Goal: Contribute content

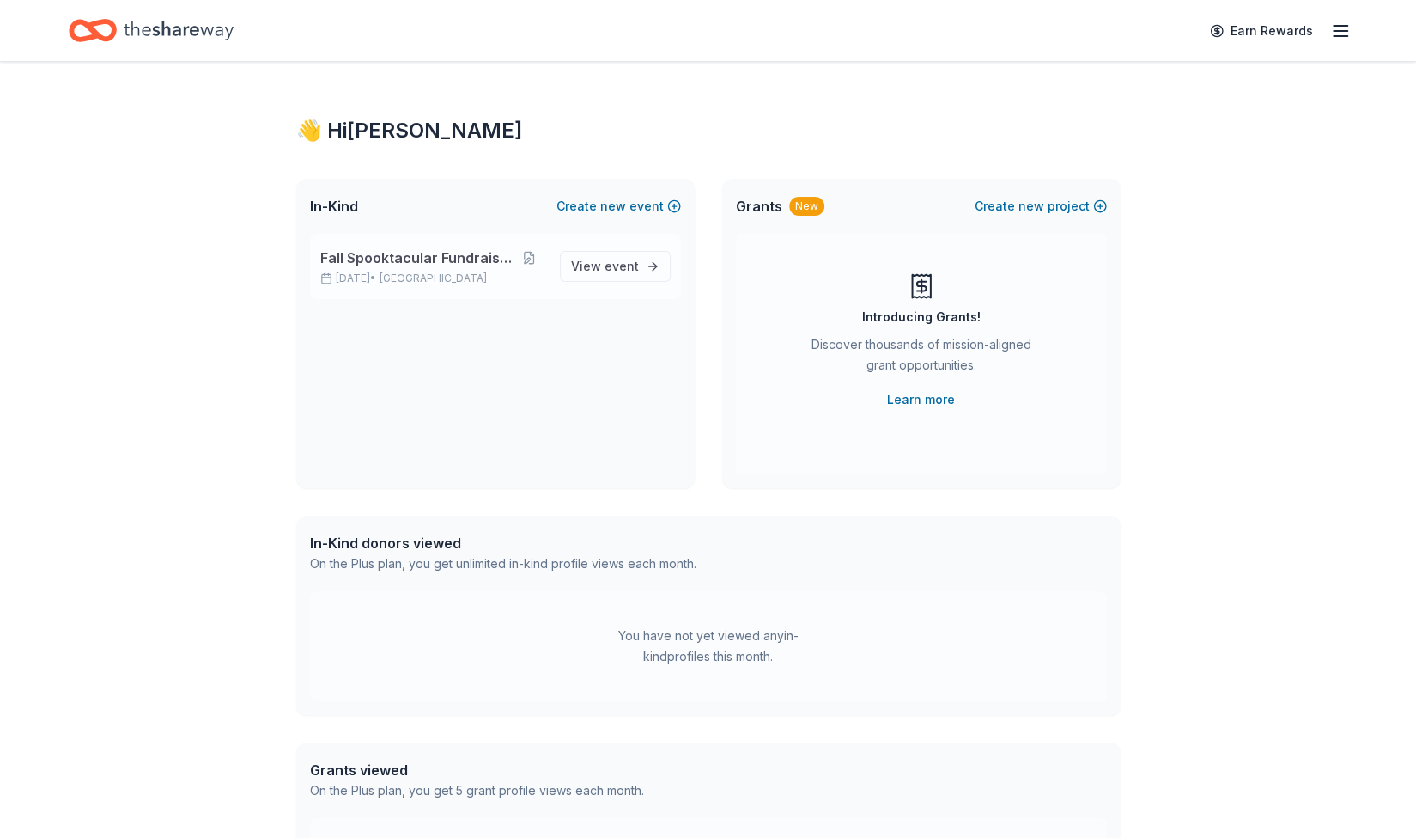
click at [399, 254] on span "Fall Spooktacular Fundraiser" at bounding box center [416, 257] width 192 height 21
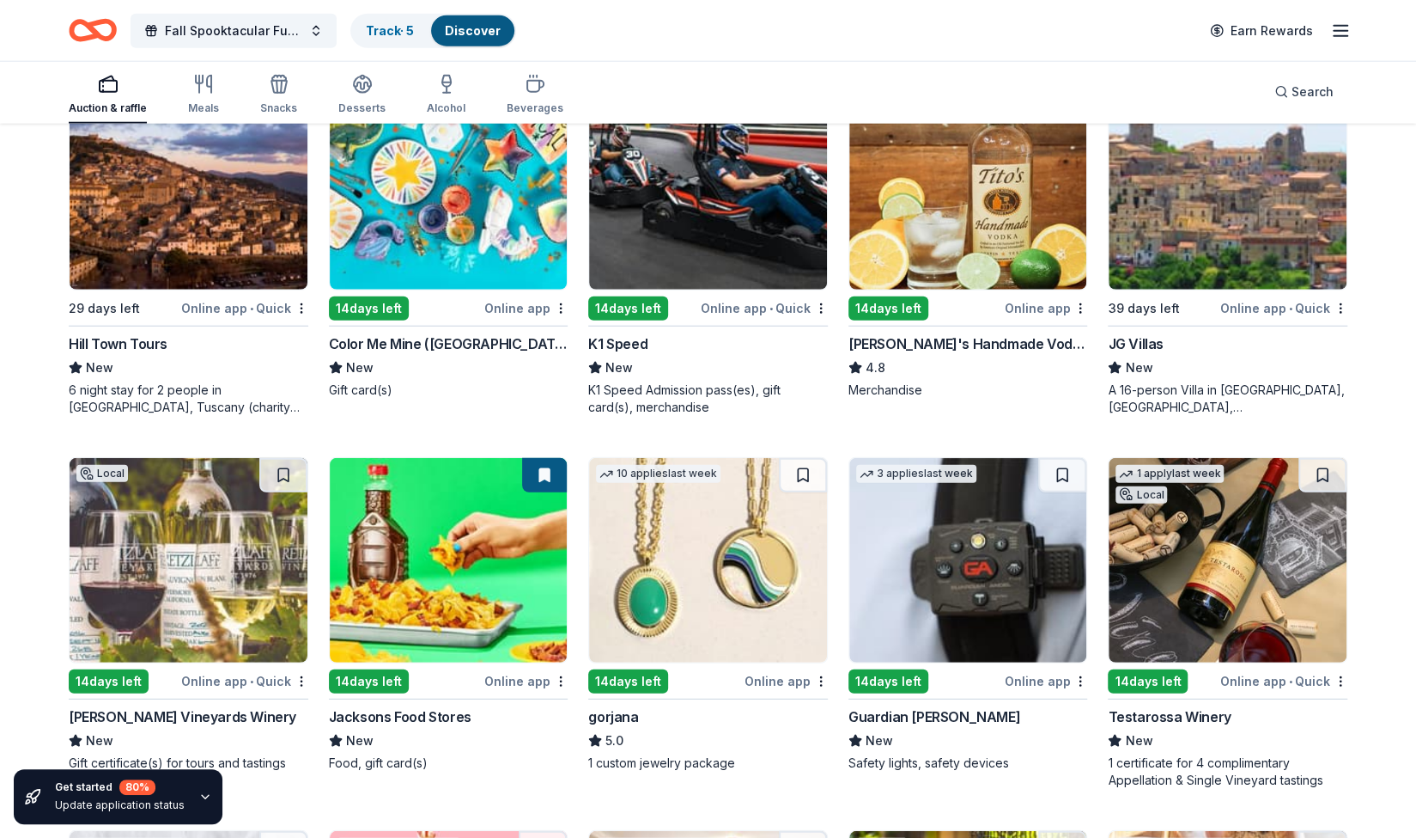
scroll to position [2838, 0]
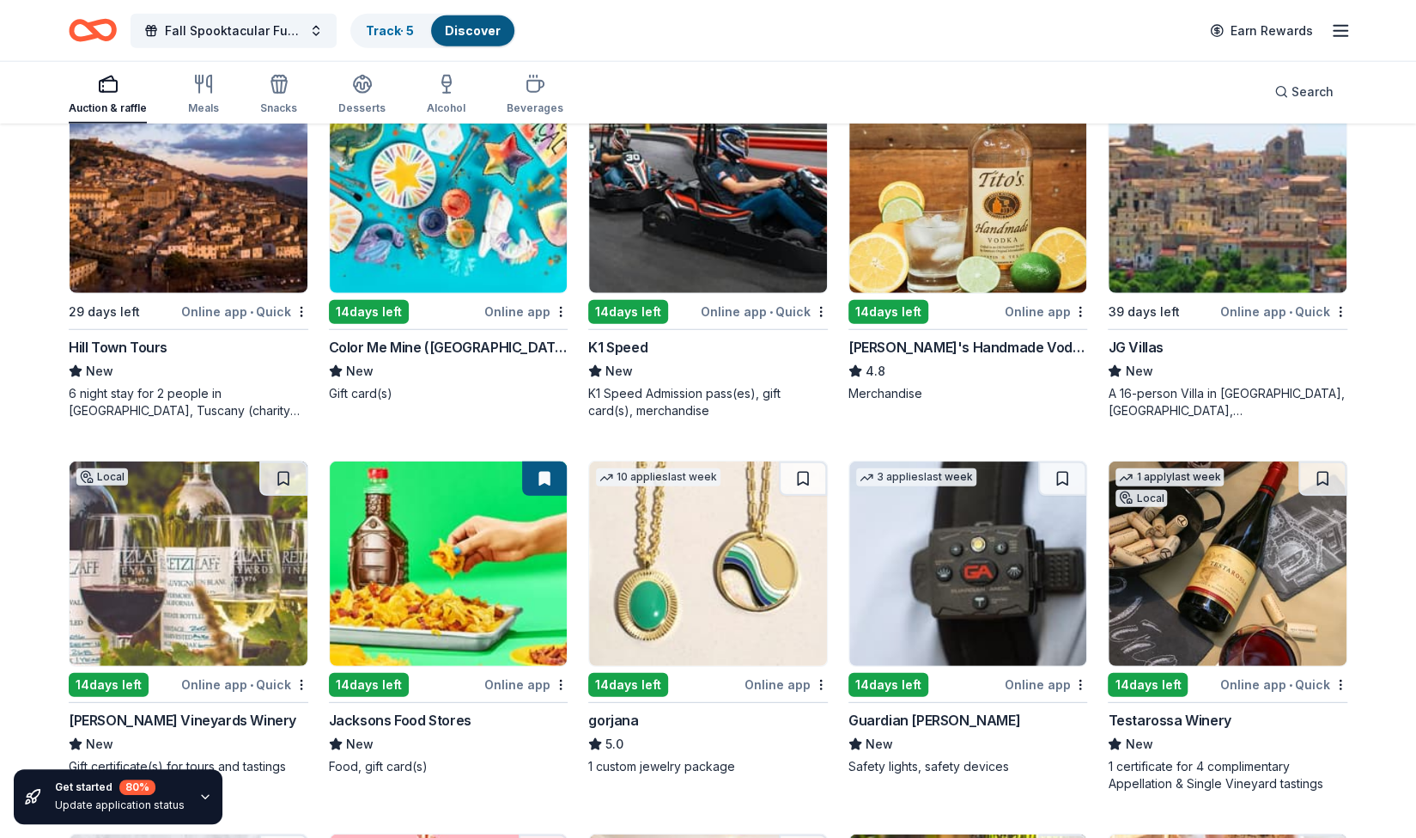
click at [766, 676] on div "Online app" at bounding box center [786, 683] width 83 height 21
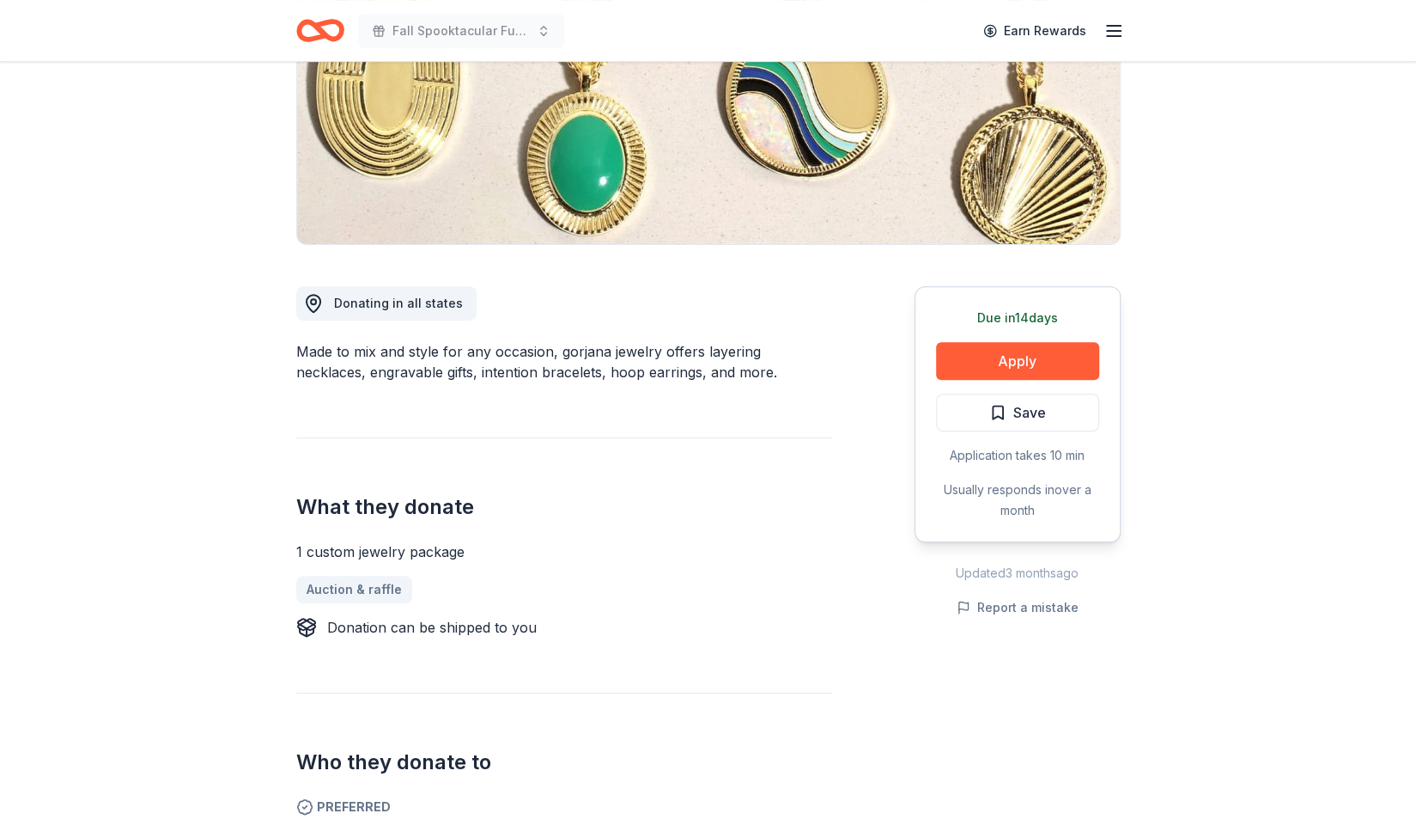
scroll to position [342, 0]
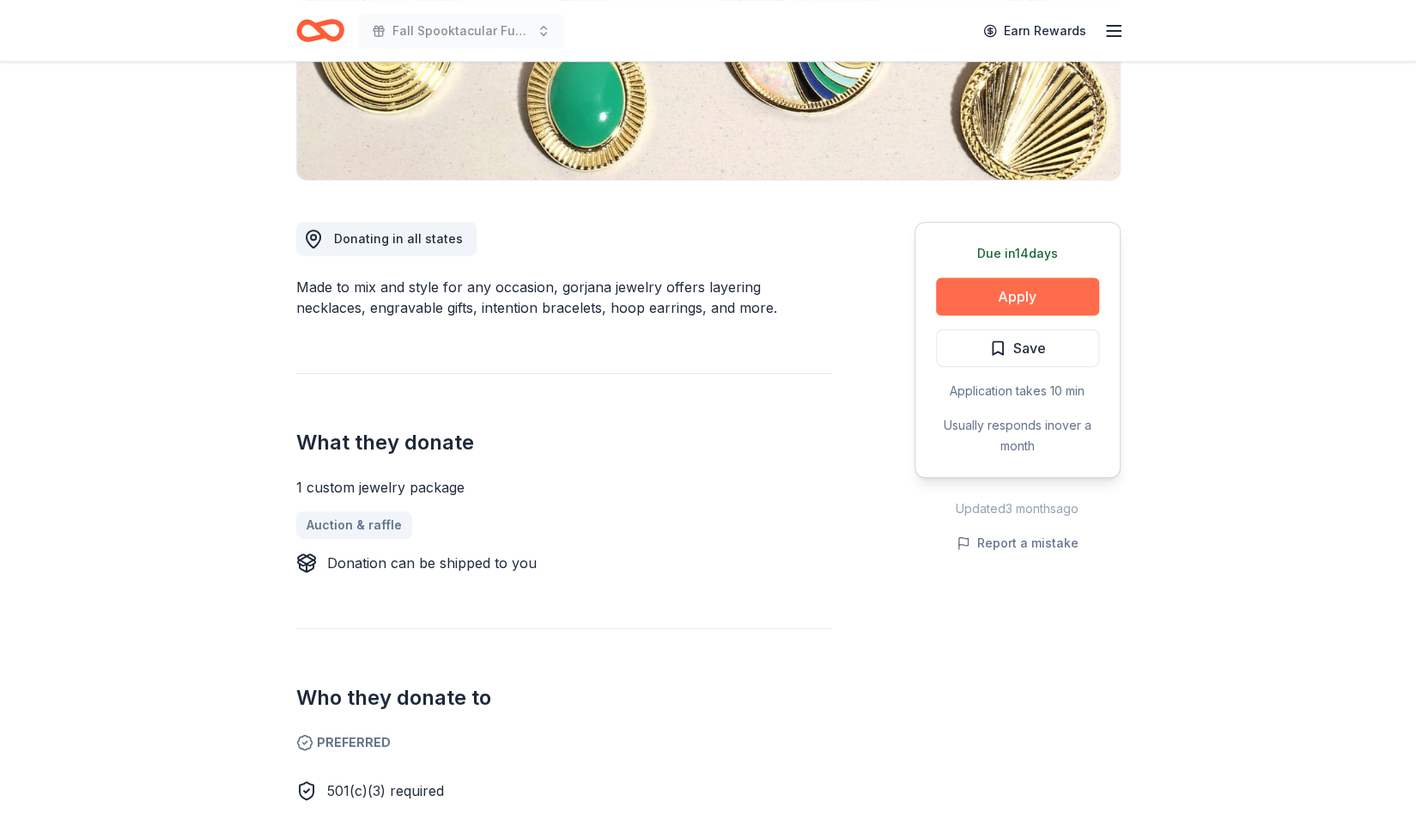
click at [990, 300] on button "Apply" at bounding box center [1017, 296] width 163 height 38
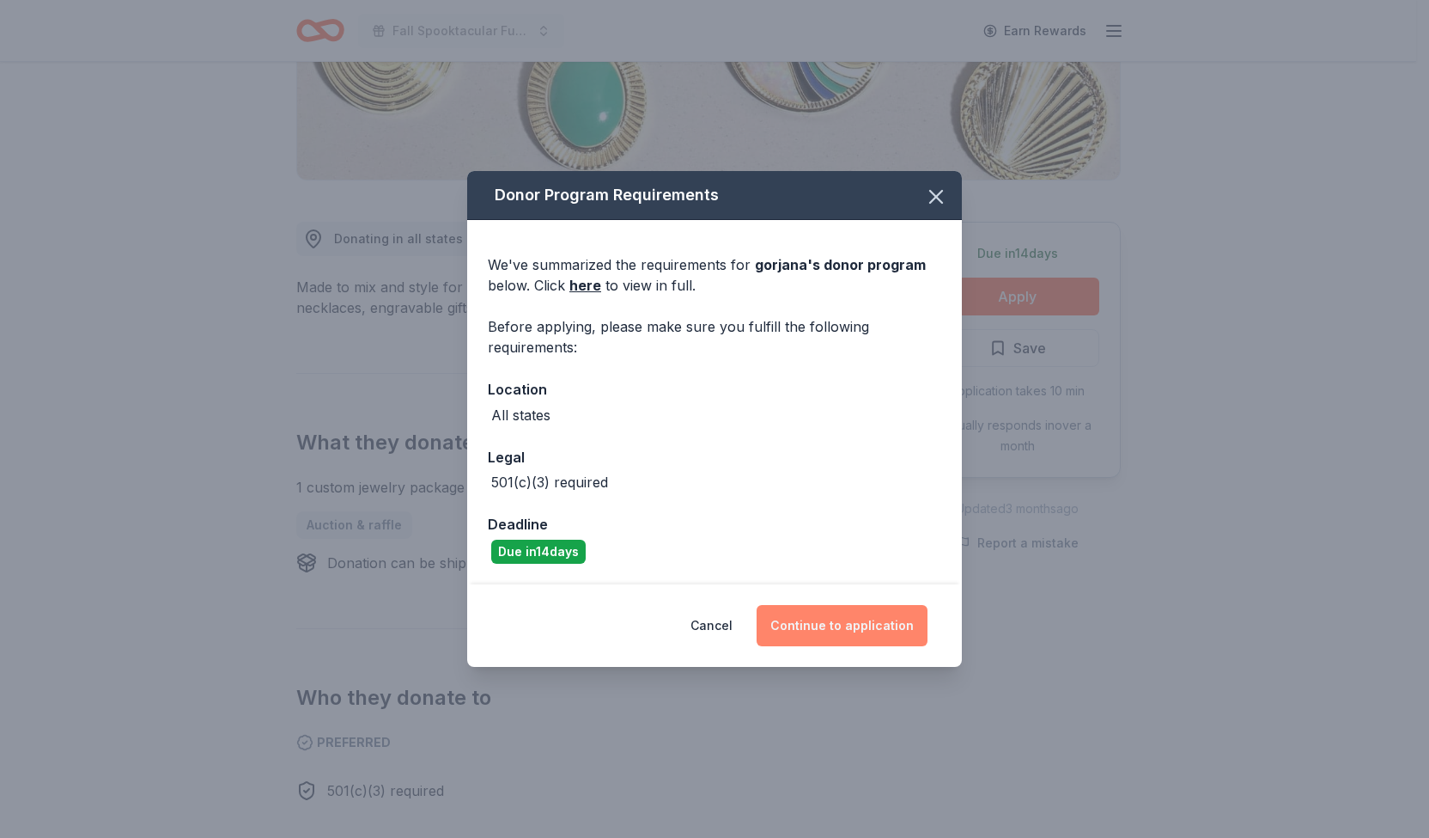
click at [829, 634] on button "Continue to application" at bounding box center [842, 625] width 171 height 41
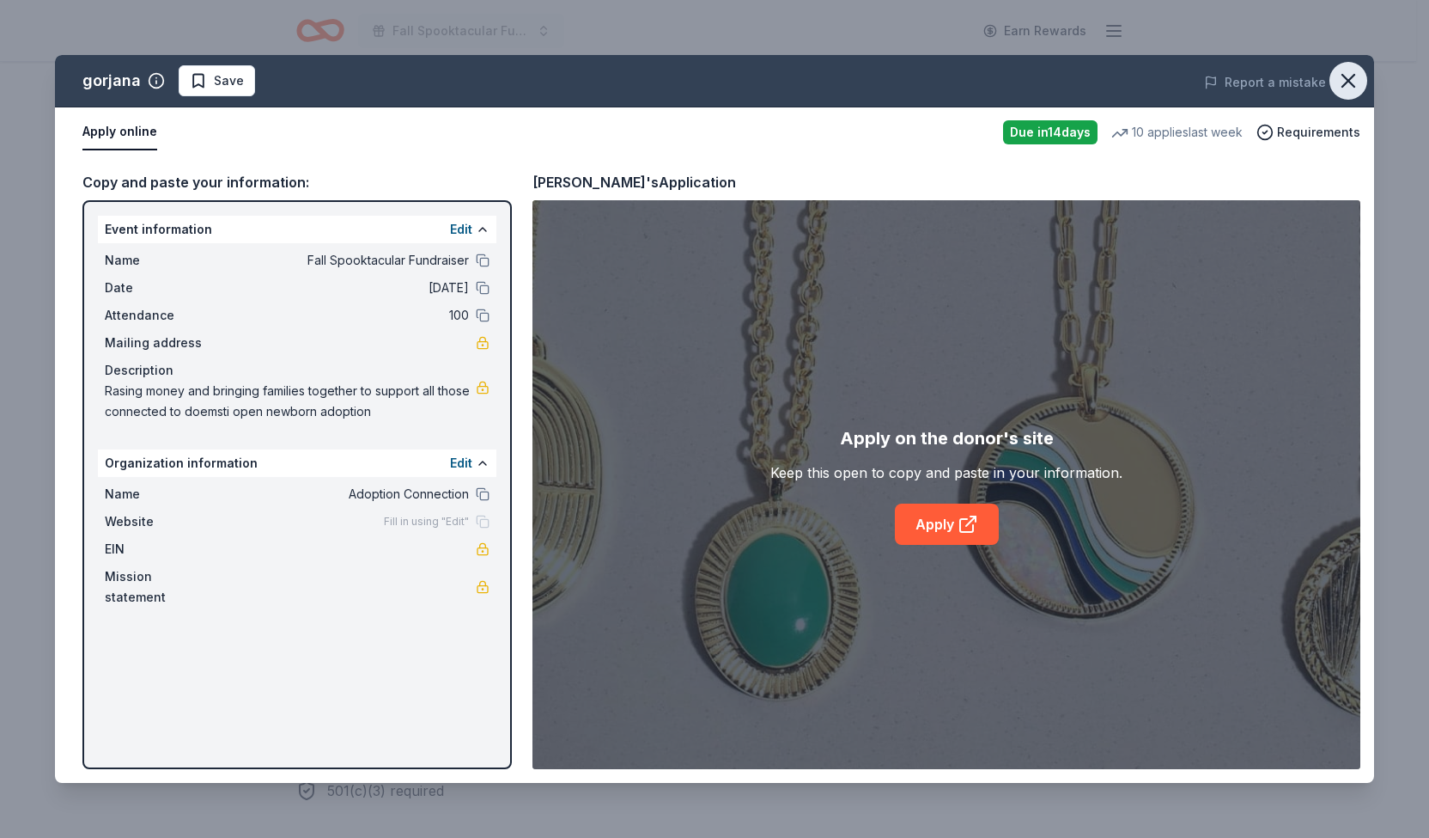
click at [1355, 82] on icon "button" at bounding box center [1349, 81] width 24 height 24
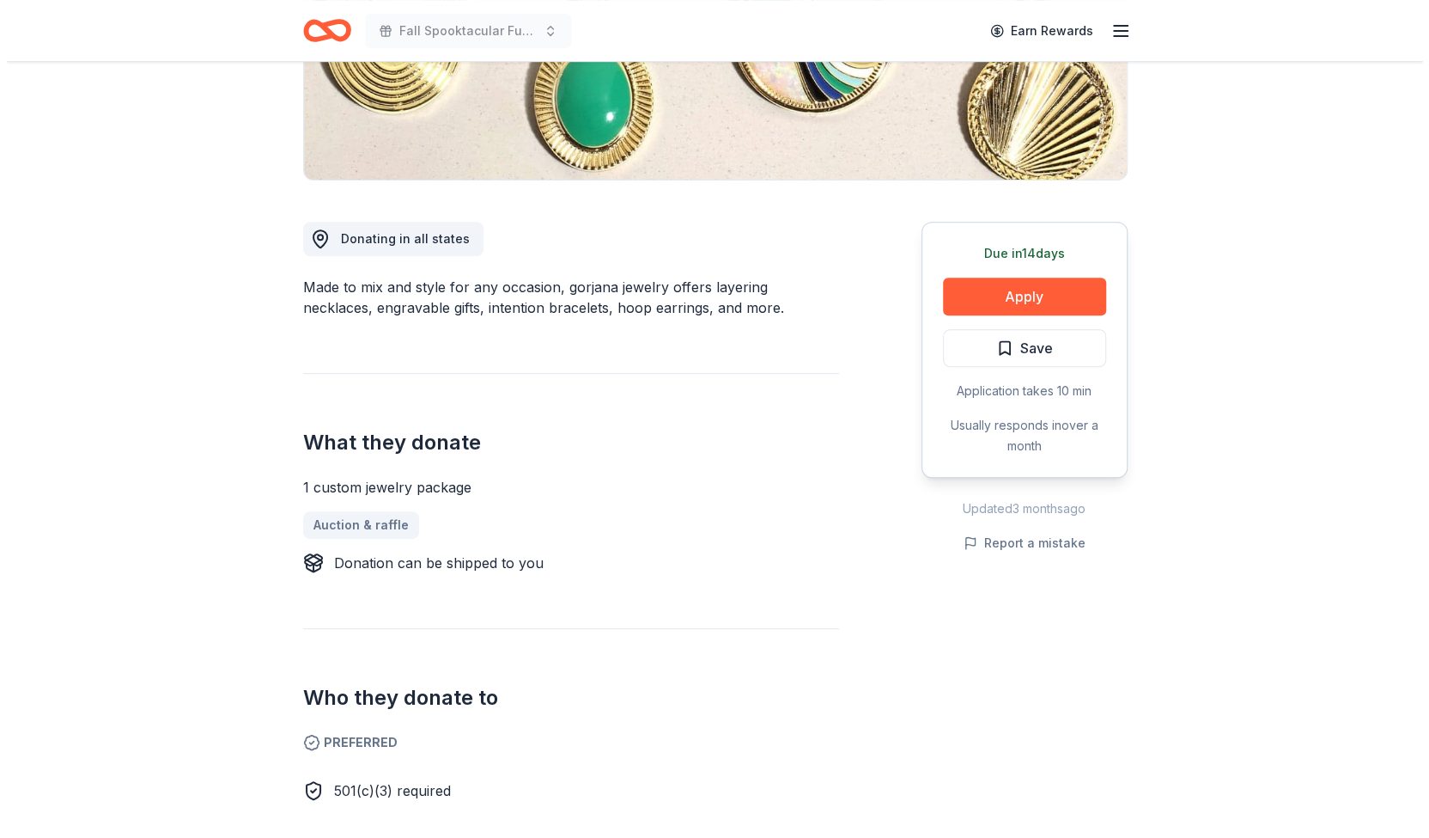
scroll to position [0, 0]
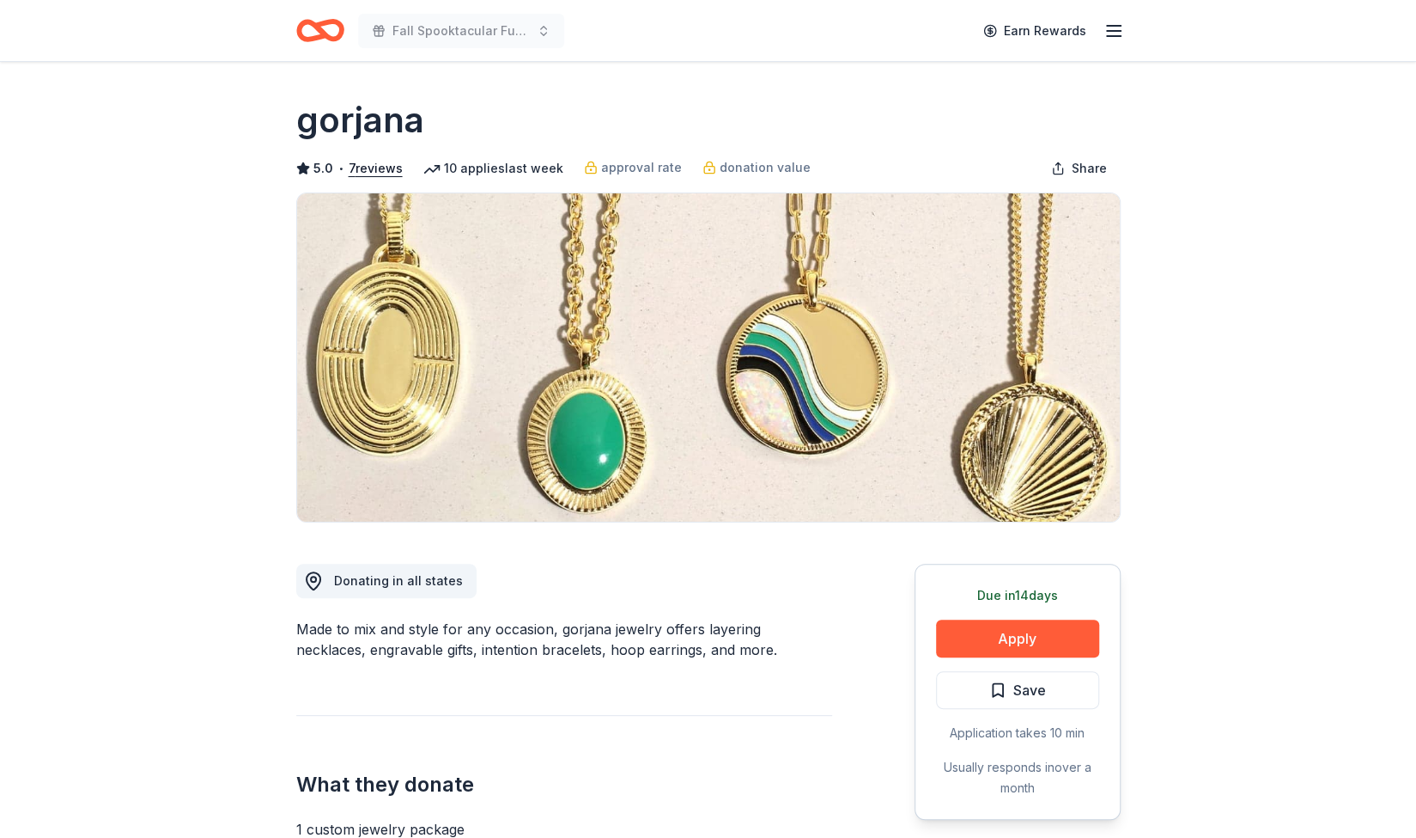
click at [326, 23] on icon "Home" at bounding box center [327, 29] width 27 height 17
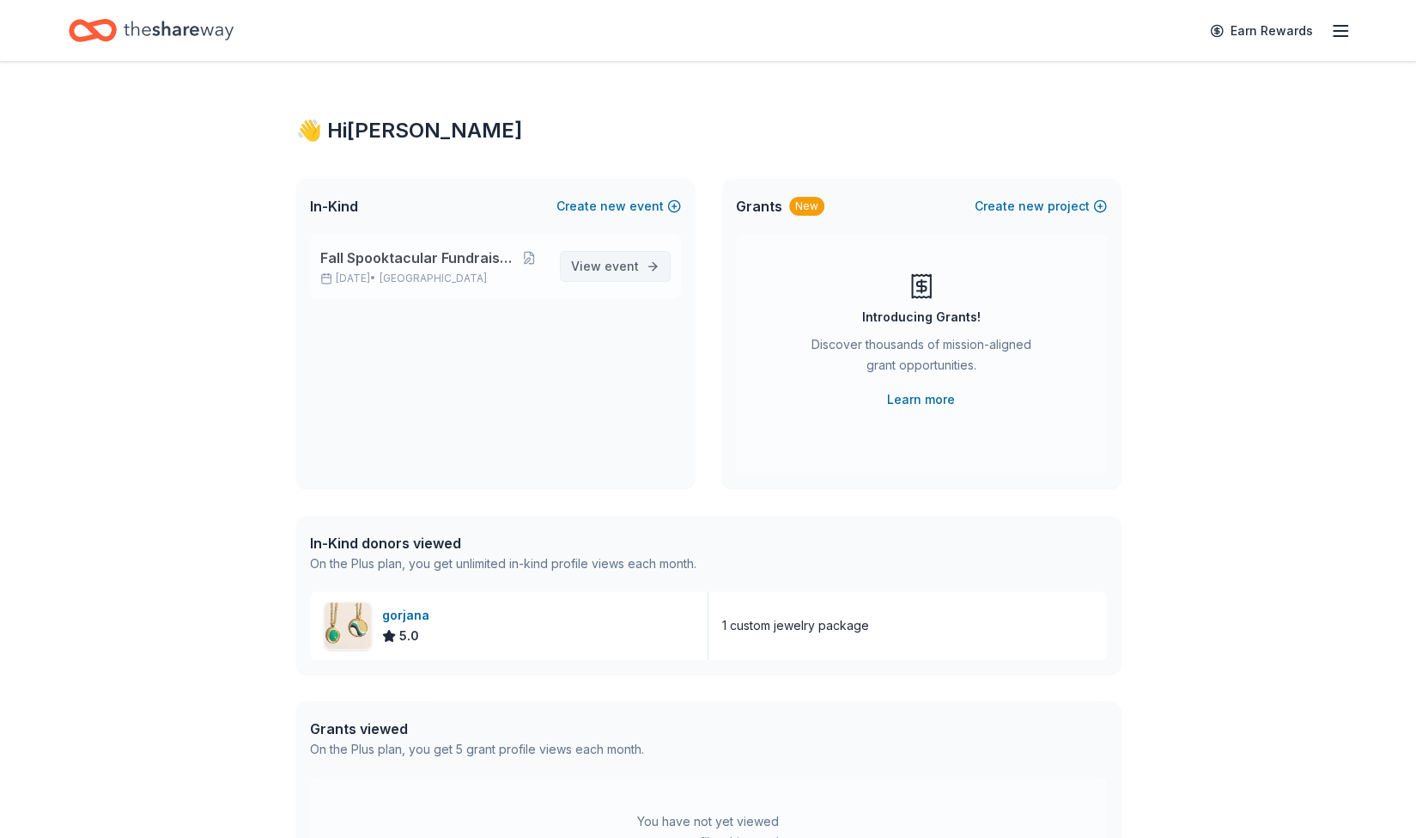
click at [637, 266] on span "event" at bounding box center [622, 266] width 34 height 15
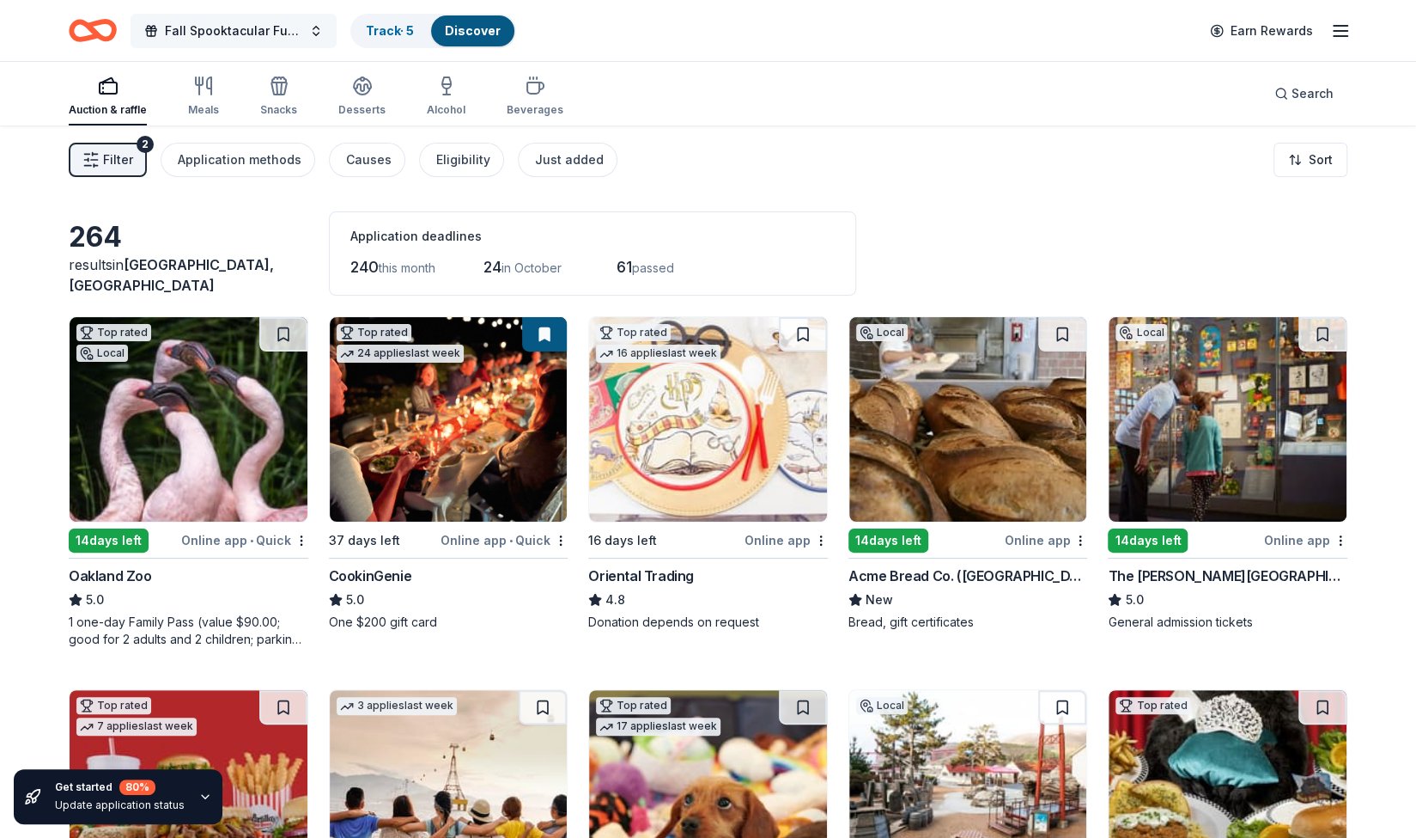
click at [313, 28] on button "Fall Spooktacular Fundraiser" at bounding box center [234, 31] width 206 height 34
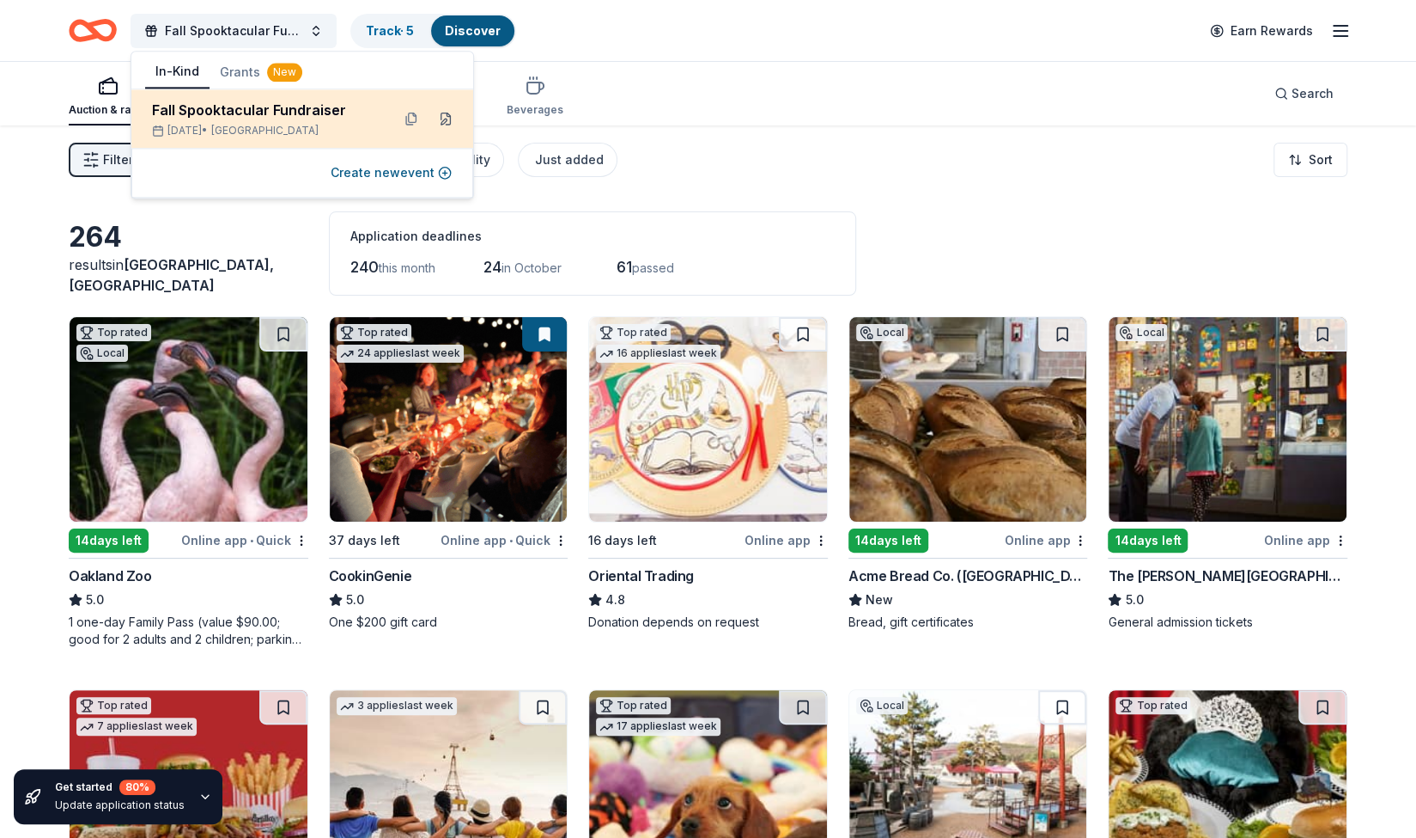
click at [444, 121] on button at bounding box center [445, 118] width 27 height 27
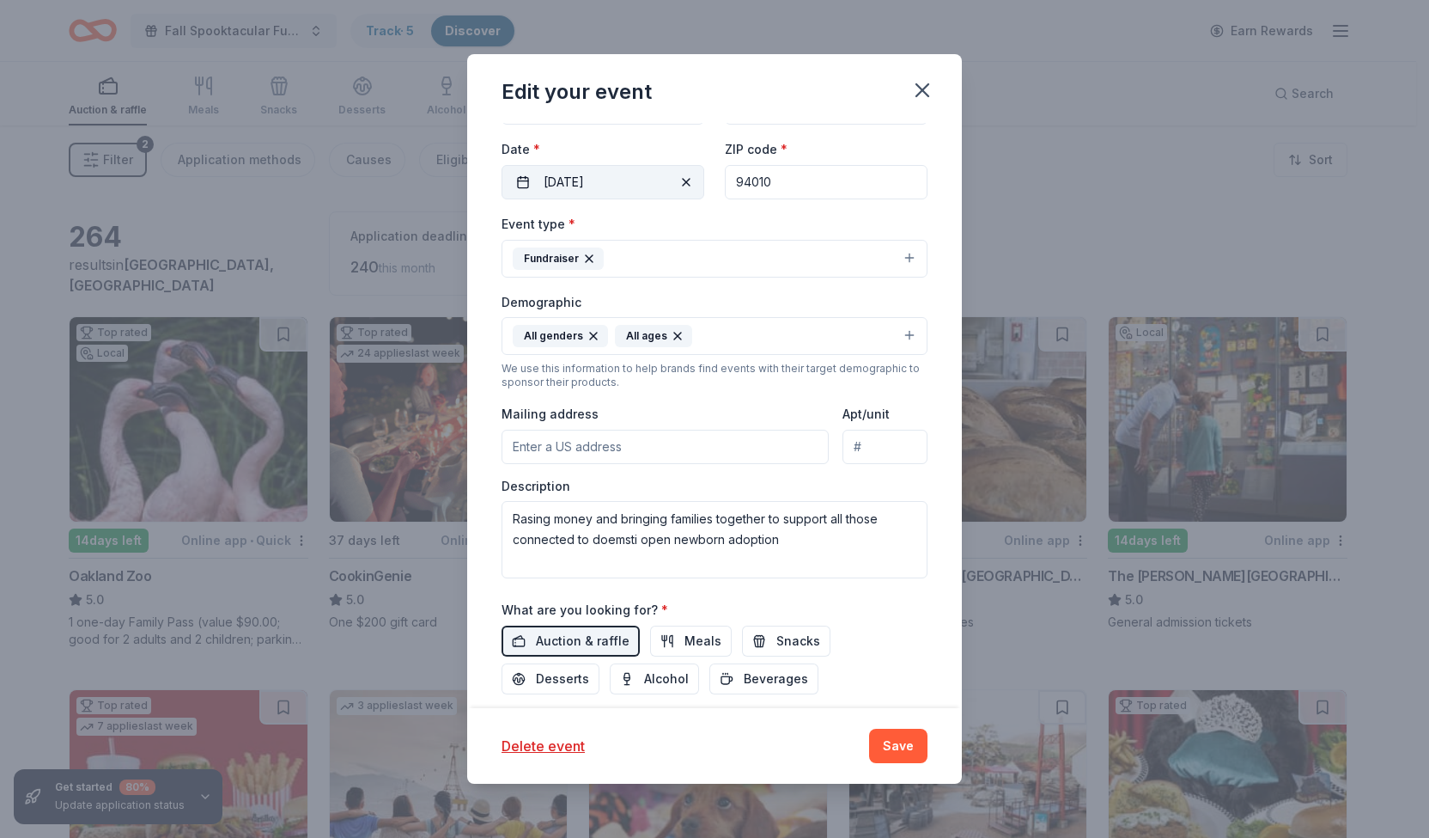
scroll to position [243, 0]
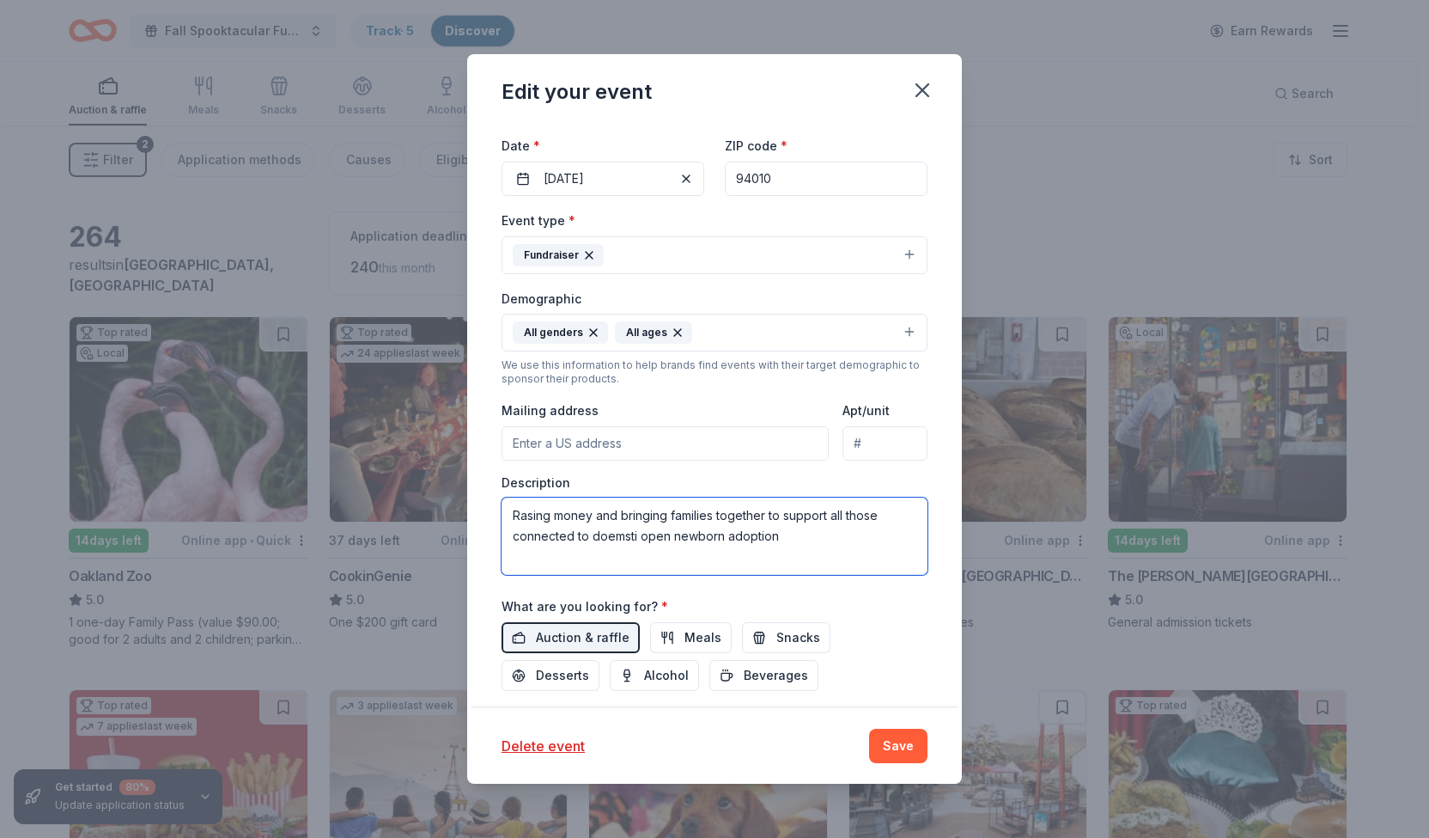
click at [713, 509] on textarea "Rasing money and bringing families together to support all those connected to d…" at bounding box center [715, 535] width 426 height 77
click at [734, 532] on textarea "Rasing money and bringing children and their families together to support all t…" at bounding box center [715, 535] width 426 height 77
click at [884, 532] on textarea "Rasing money and bringing children and their families together to support all t…" at bounding box center [715, 535] width 426 height 77
click at [819, 509] on textarea "Rasing money and bringing children and their families together to support the a…" at bounding box center [715, 535] width 426 height 77
click at [814, 532] on textarea "Rasing money and bringing children and their families built through adoption to…" at bounding box center [715, 535] width 426 height 77
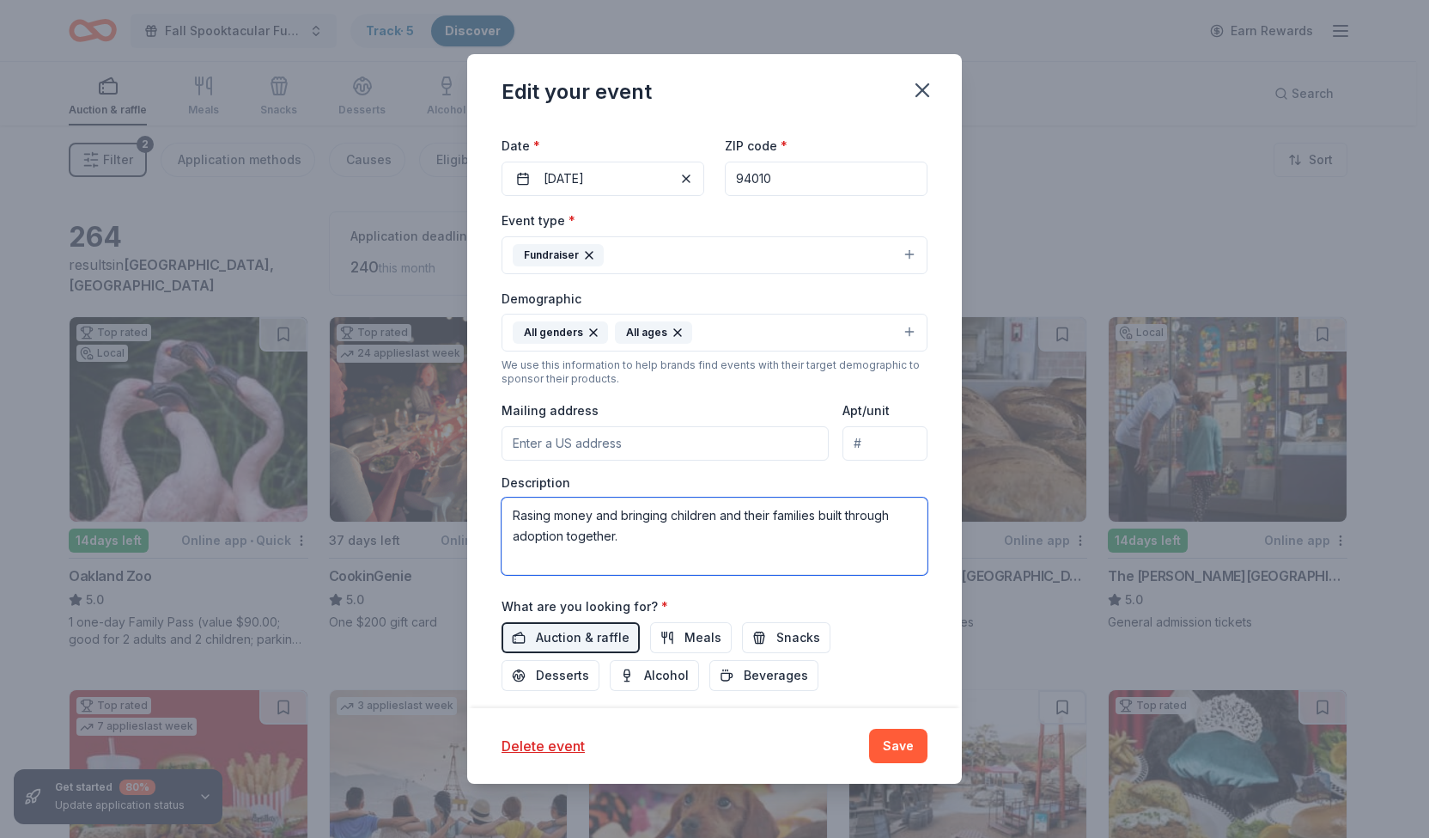
drag, startPoint x: 514, startPoint y: 509, endPoint x: 655, endPoint y: 539, distance: 143.9
click at [655, 539] on textarea "Rasing money and bringing children and their families built through adoption to…" at bounding box center [715, 535] width 426 height 77
click at [640, 530] on textarea "Rasing money and bringing children and their families built through adoption to…" at bounding box center [715, 535] width 426 height 77
paste textarea "Your support will directly help a child find their forever family and give them…"
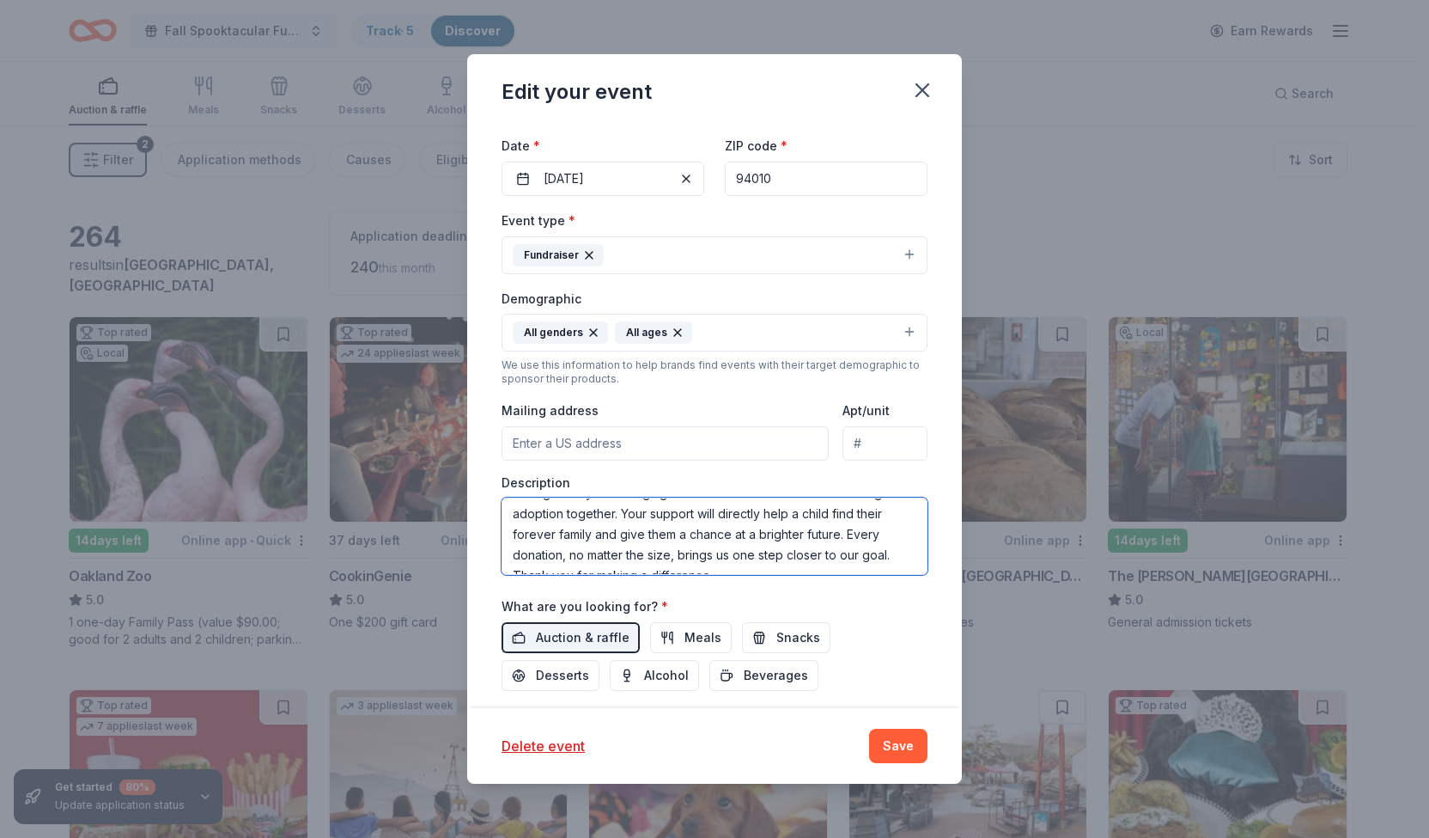
click at [612, 530] on textarea "Rasing money and bringing children and their families built through adoption to…" at bounding box center [715, 535] width 426 height 77
click at [644, 529] on textarea "Rasing money and bringing children and their families built through adoption to…" at bounding box center [715, 535] width 426 height 77
click at [883, 527] on textarea "Rasing money and bringing children and their families built through adoption to…" at bounding box center [715, 535] width 426 height 77
click at [886, 528] on textarea "Rasing money and bringing children and their families built through adoption to…" at bounding box center [715, 535] width 426 height 77
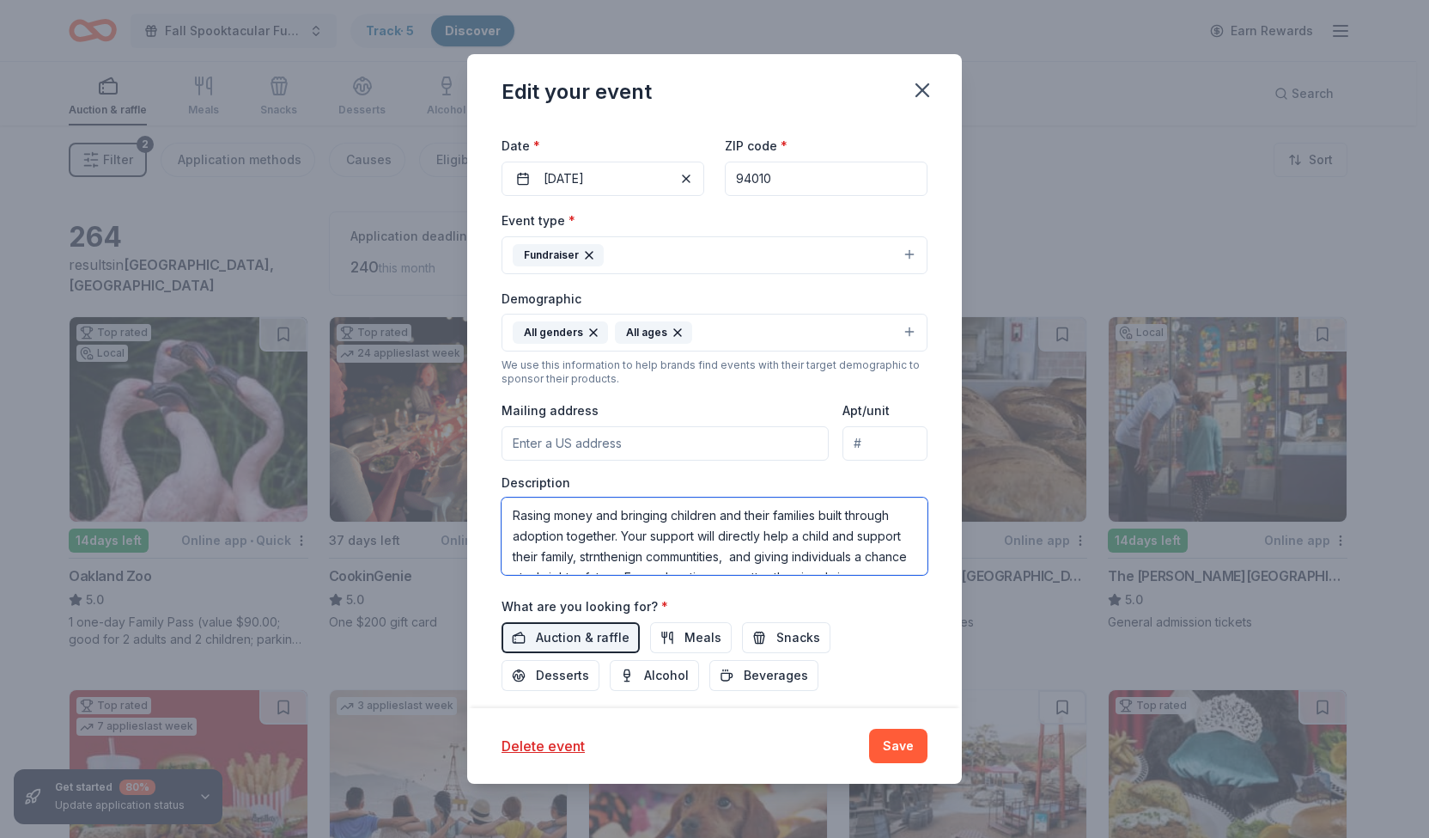
click at [667, 532] on textarea "Rasing money and bringing children and their families built through adoption to…" at bounding box center [715, 535] width 426 height 77
click at [859, 510] on textarea "Your support will directly help a child and support their family, strnthenign c…" at bounding box center [715, 535] width 426 height 77
click at [684, 534] on textarea "Your support will directly help a child and support their family built through …" at bounding box center [715, 535] width 426 height 77
click at [691, 530] on textarea "Your support will directly help a child and support their family built through …" at bounding box center [715, 535] width 426 height 77
click at [704, 531] on textarea "Your support will directly help a child and support their family built through …" at bounding box center [715, 535] width 426 height 77
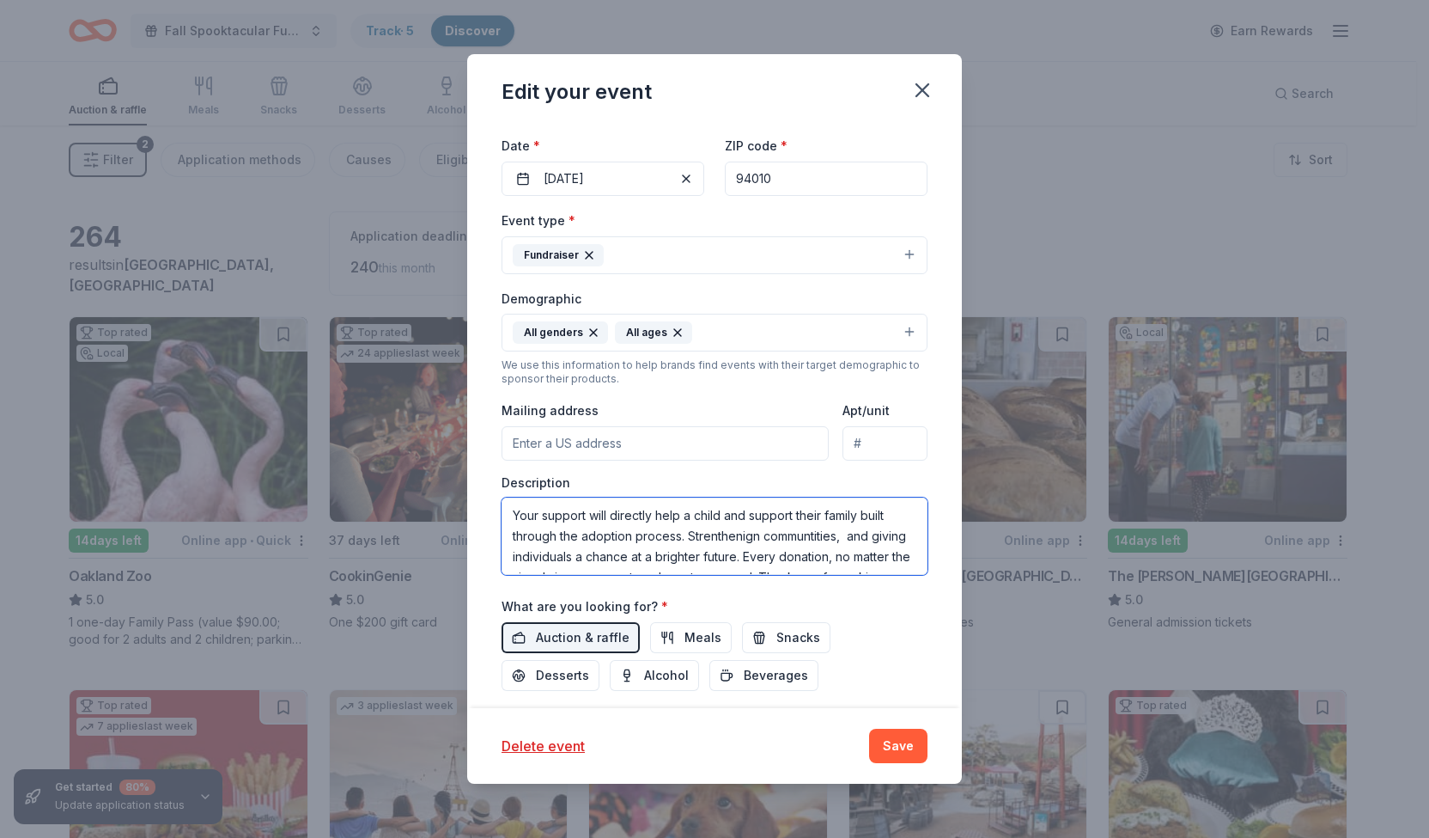
click at [757, 530] on textarea "Your support will directly help a child and support their family built through …" at bounding box center [715, 535] width 426 height 77
click at [775, 532] on textarea "Your support will directly help a child and support their family built through …" at bounding box center [715, 535] width 426 height 77
click at [858, 512] on textarea "Your support will directly help a child and support their family built through …" at bounding box center [715, 535] width 426 height 77
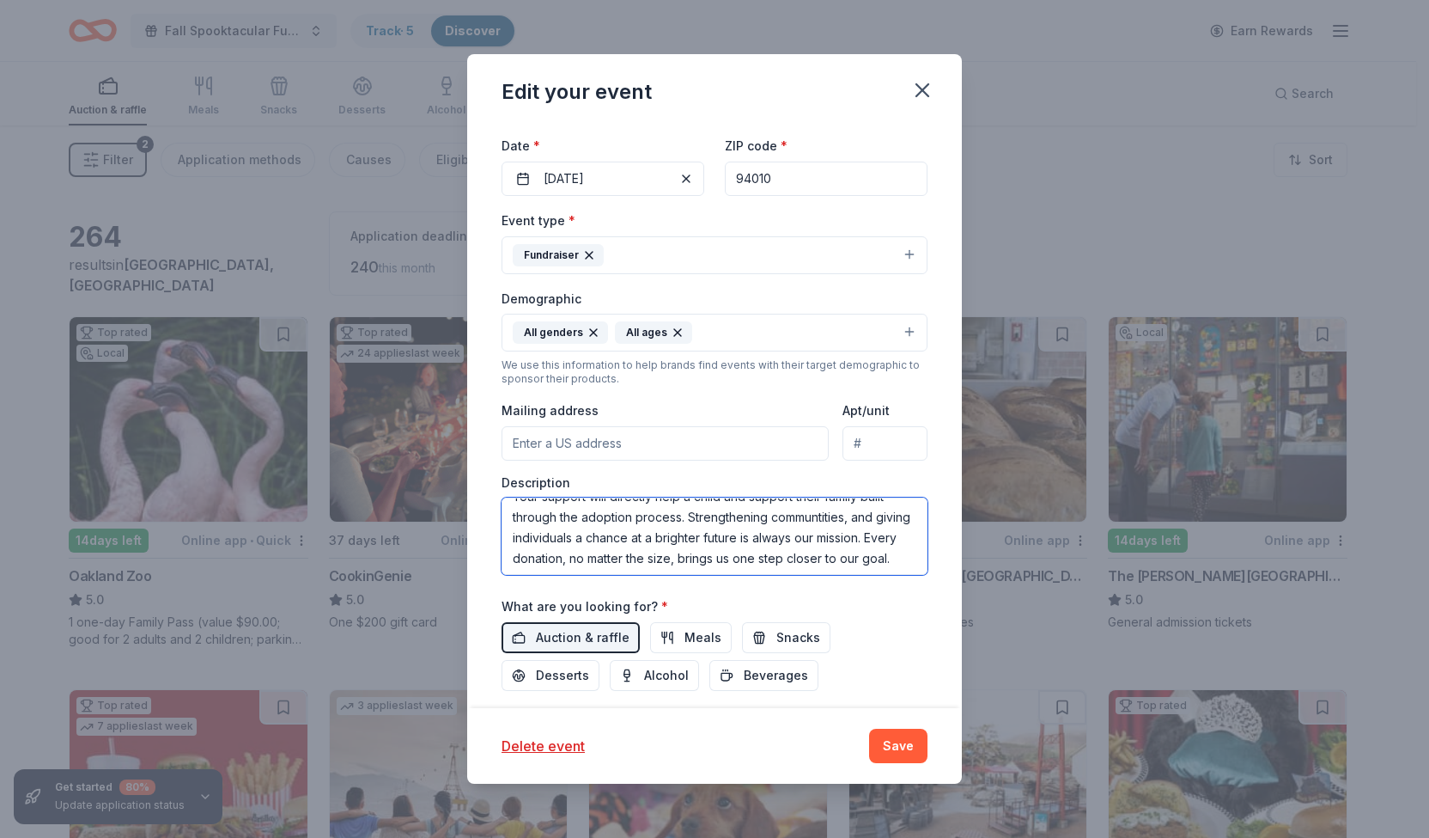
click at [685, 513] on textarea "Your support will directly help a child and support their family built through …" at bounding box center [715, 535] width 426 height 77
click at [545, 533] on textarea "Your support will directly help a child and support their family built through …" at bounding box center [715, 535] width 426 height 77
click at [639, 532] on textarea "Your support will directly help a child and support their family built through …" at bounding box center [715, 535] width 426 height 77
click at [712, 535] on textarea "Your support will directly help a child and support their family built through …" at bounding box center [715, 535] width 426 height 77
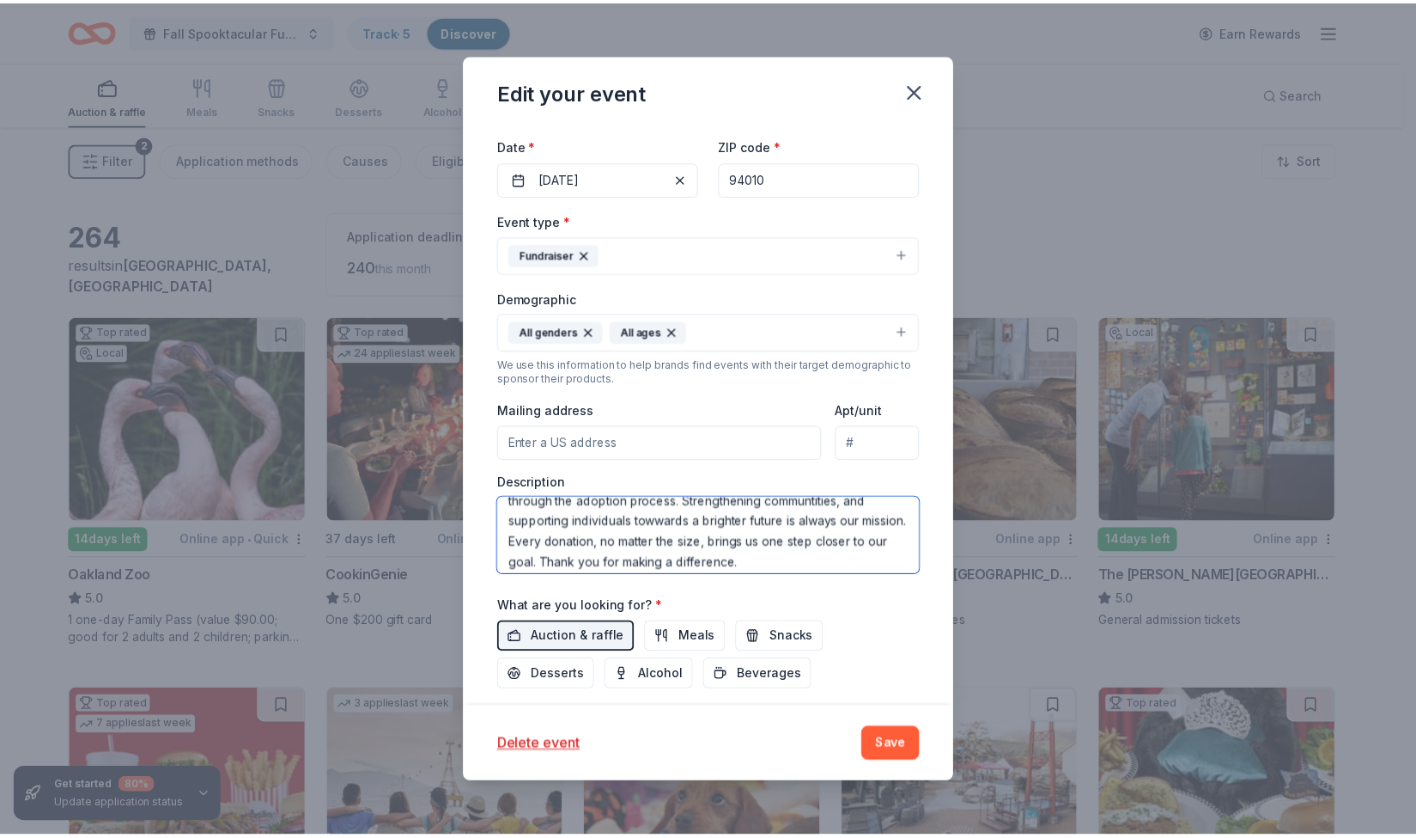
scroll to position [35, 0]
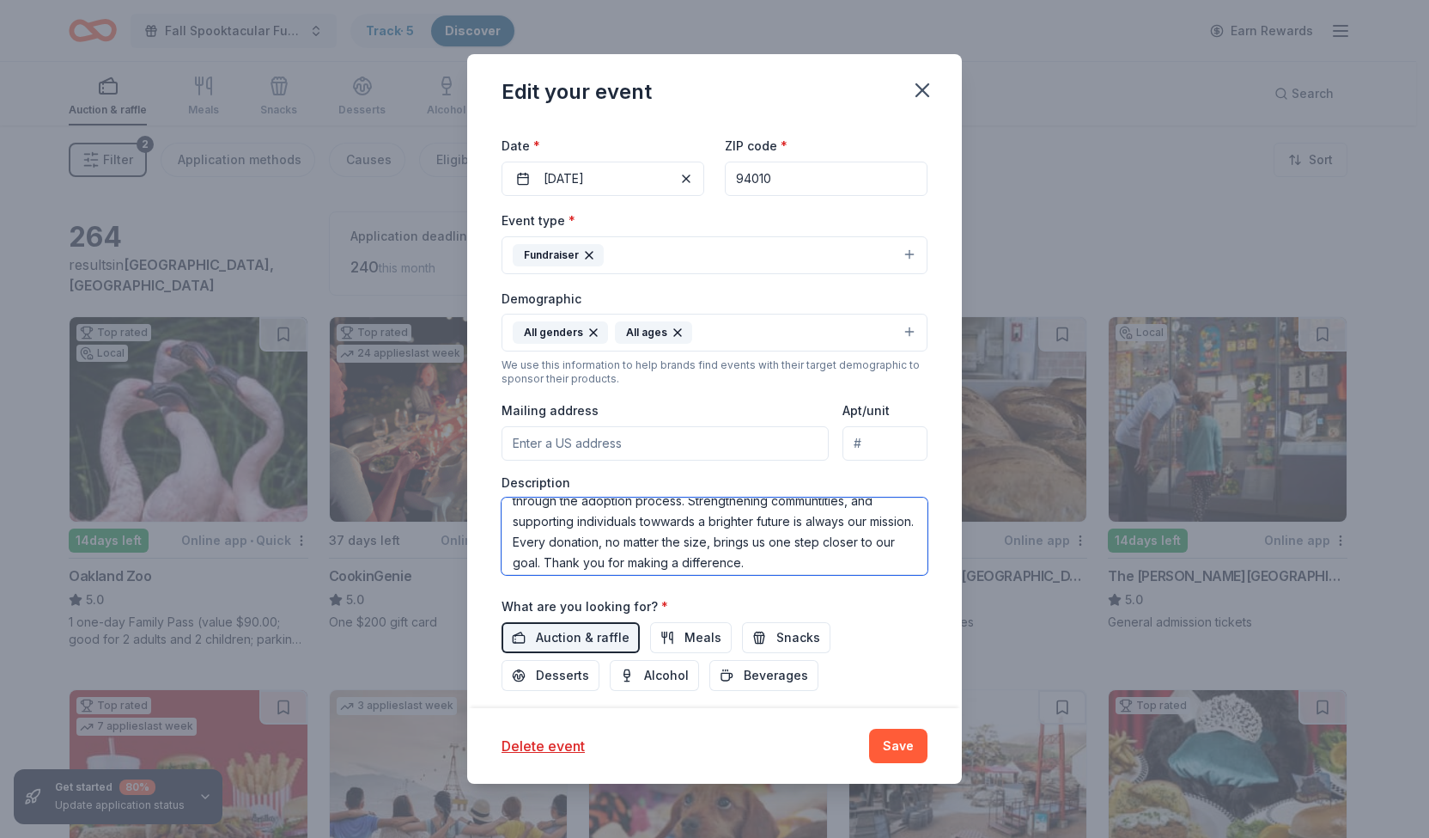
type textarea "Your support will directly help a child and support their family built through …"
click at [901, 738] on button "Save" at bounding box center [898, 745] width 58 height 34
